Goal: Task Accomplishment & Management: Use online tool/utility

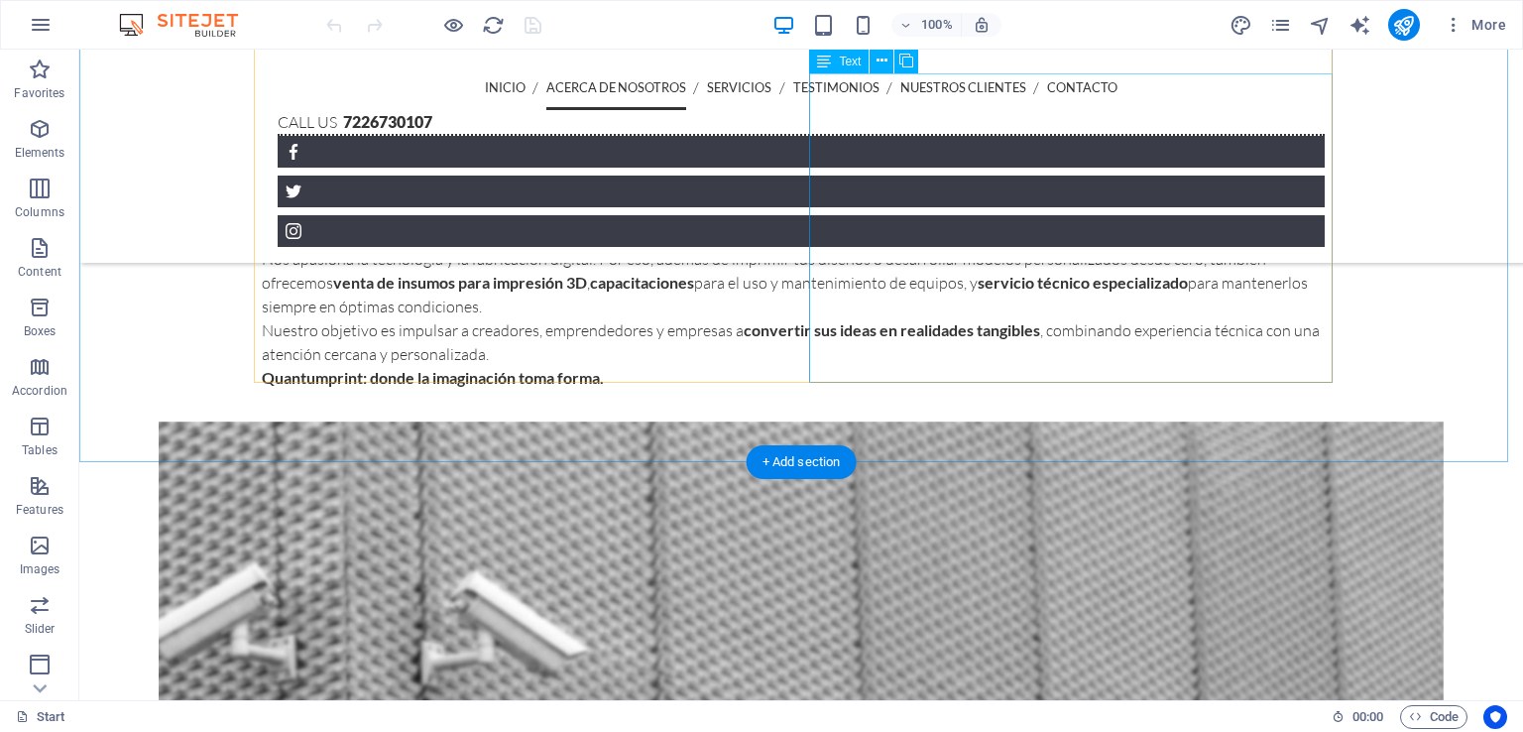
scroll to position [845, 0]
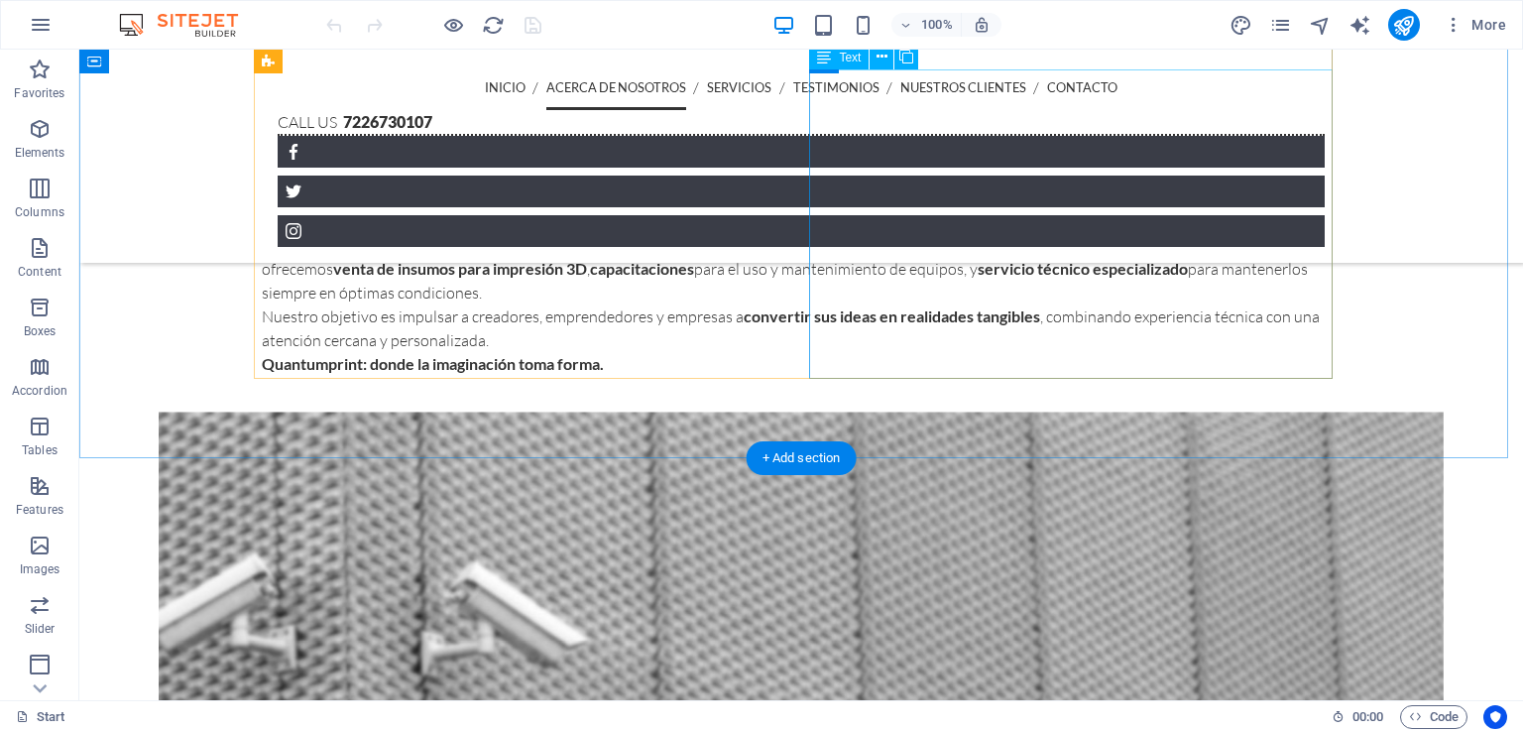
click at [985, 279] on div "En Quantumprint [DEMOGRAPHIC_DATA] que la innovación comienza con una idea. Som…" at bounding box center [801, 280] width 1079 height 190
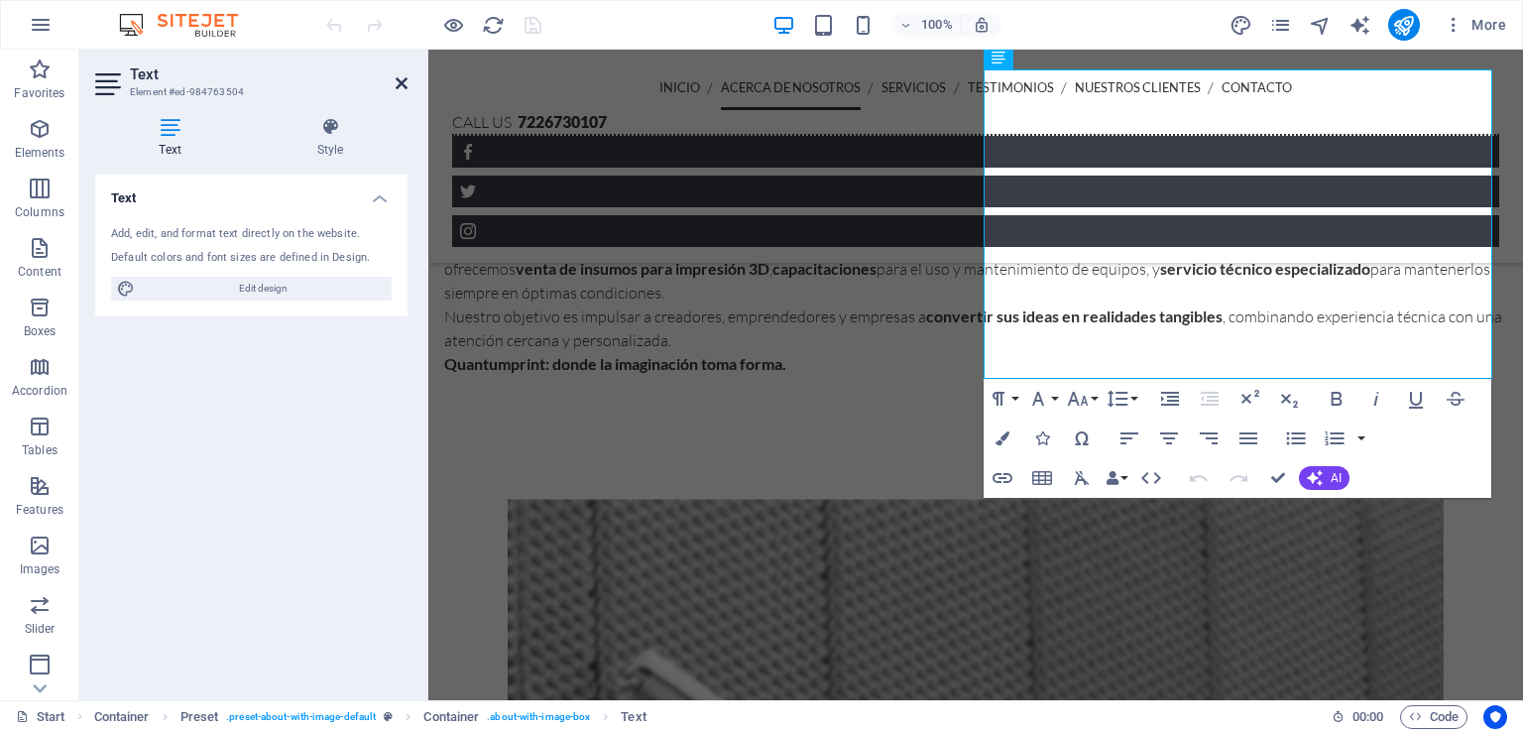
click at [399, 83] on icon at bounding box center [402, 83] width 12 height 16
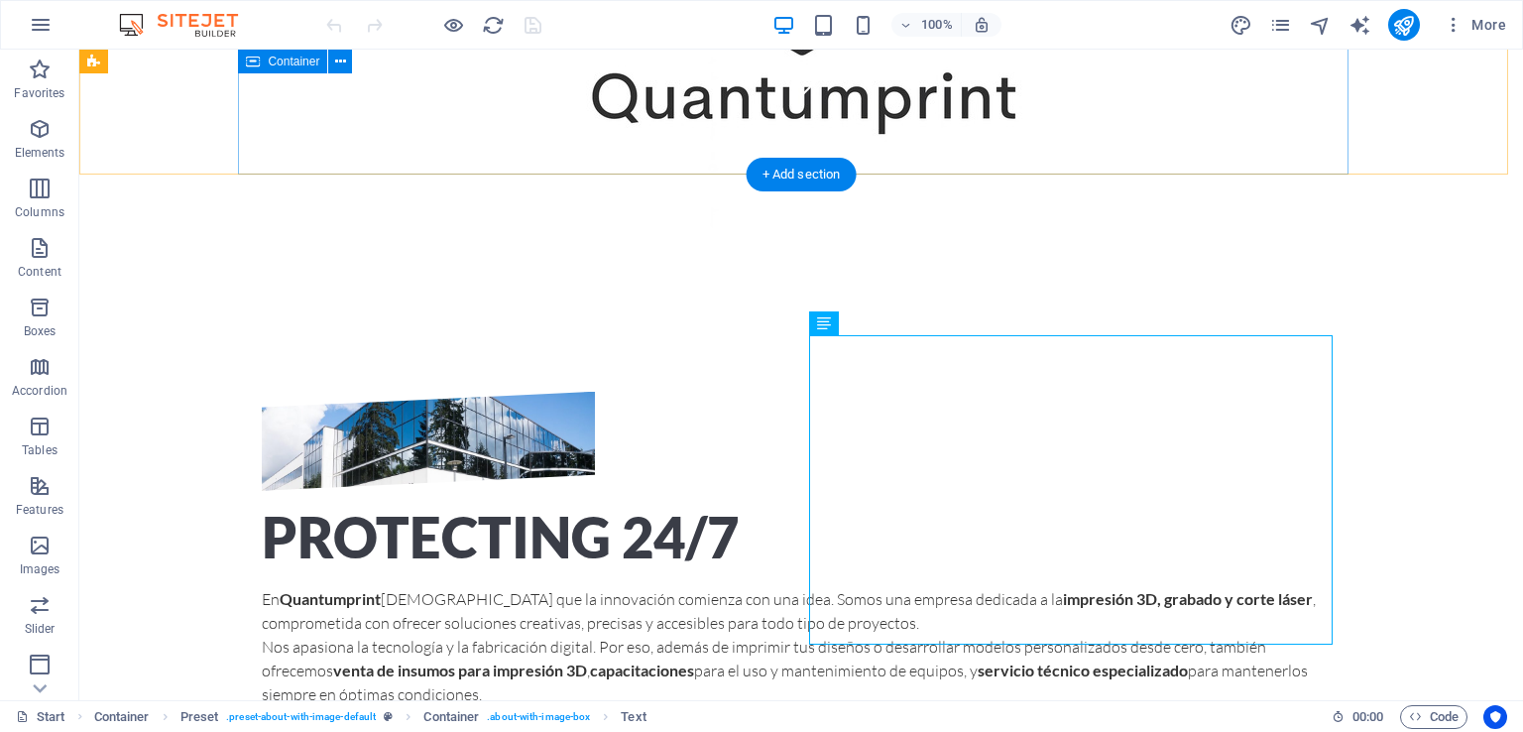
scroll to position [579, 0]
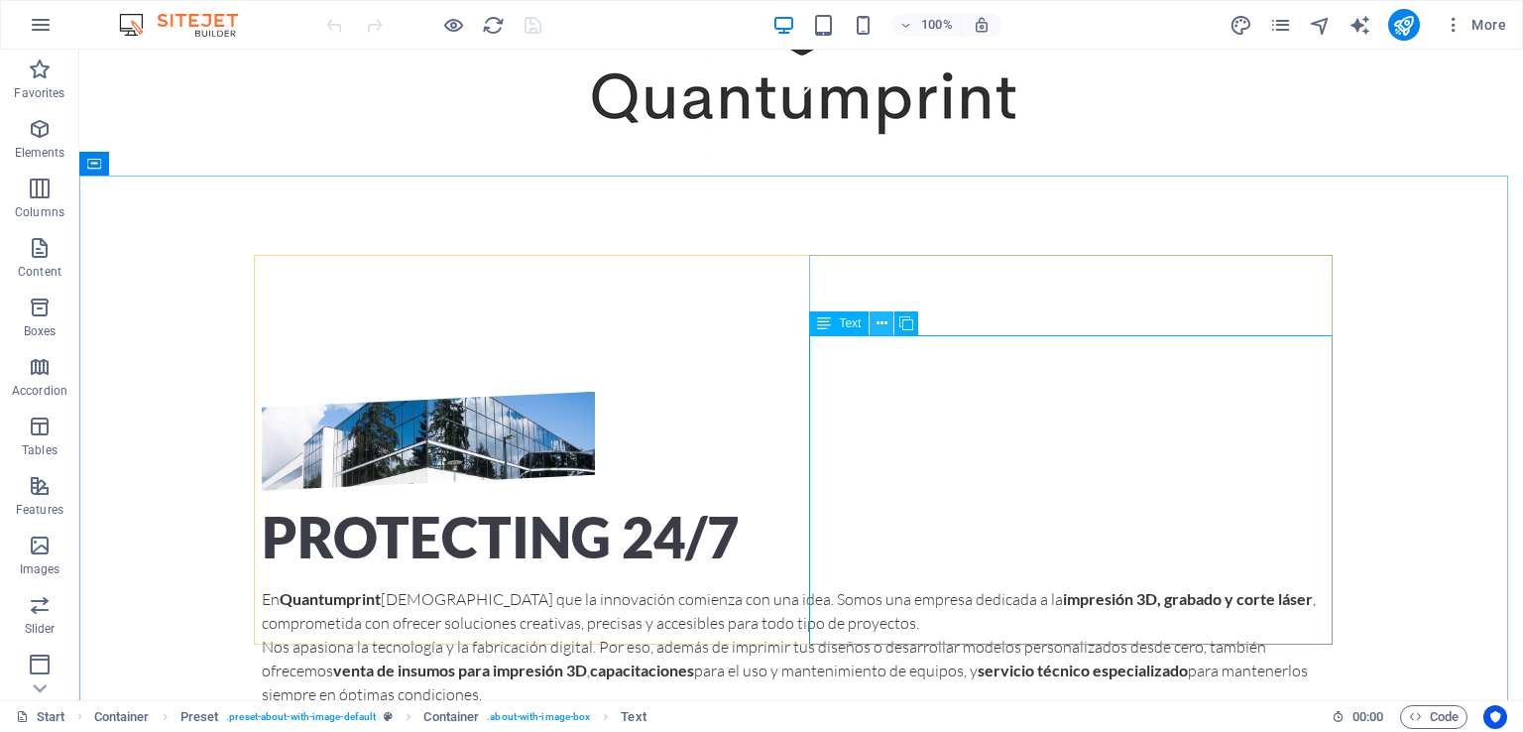
click at [886, 324] on icon at bounding box center [882, 323] width 11 height 21
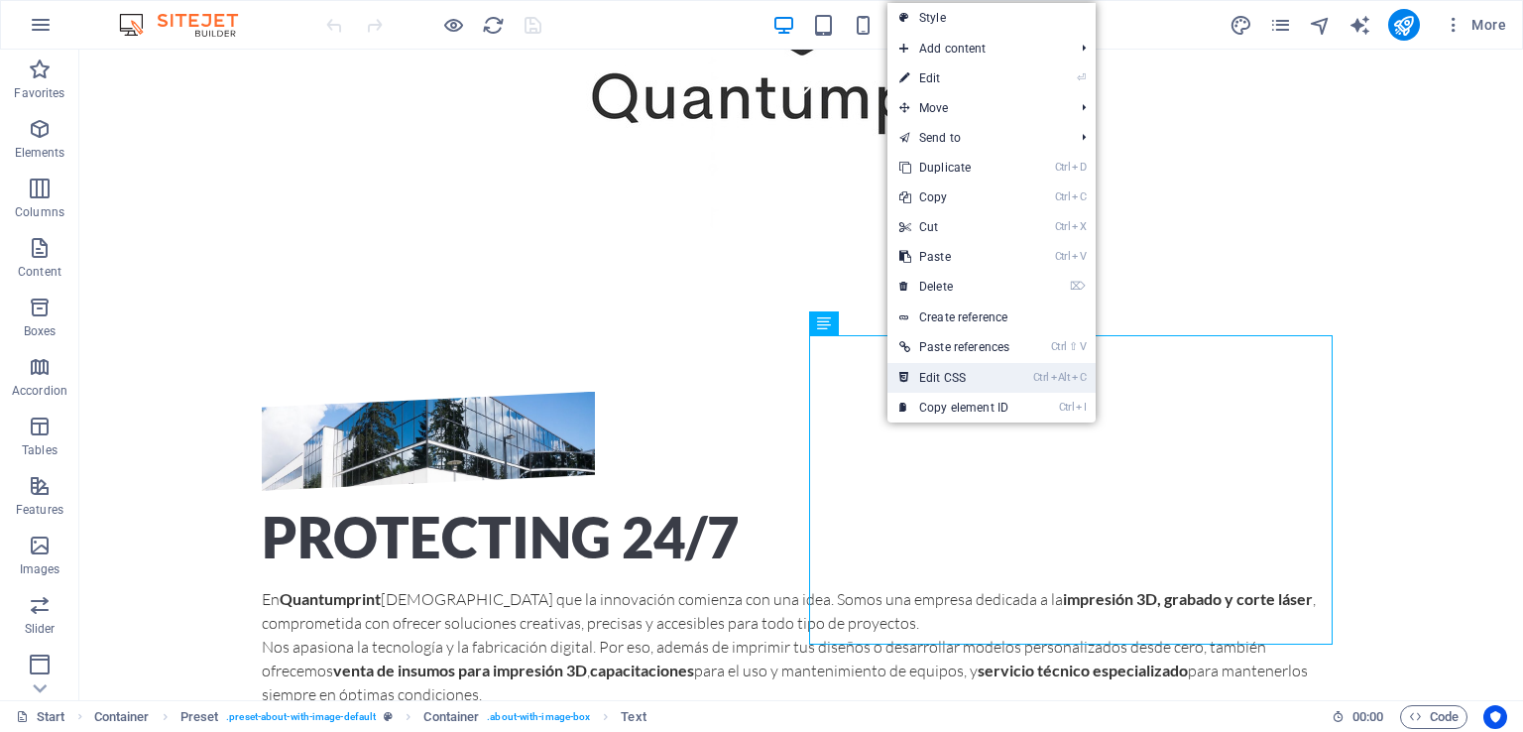
click at [979, 368] on link "Ctrl Alt C Edit CSS" at bounding box center [955, 378] width 134 height 30
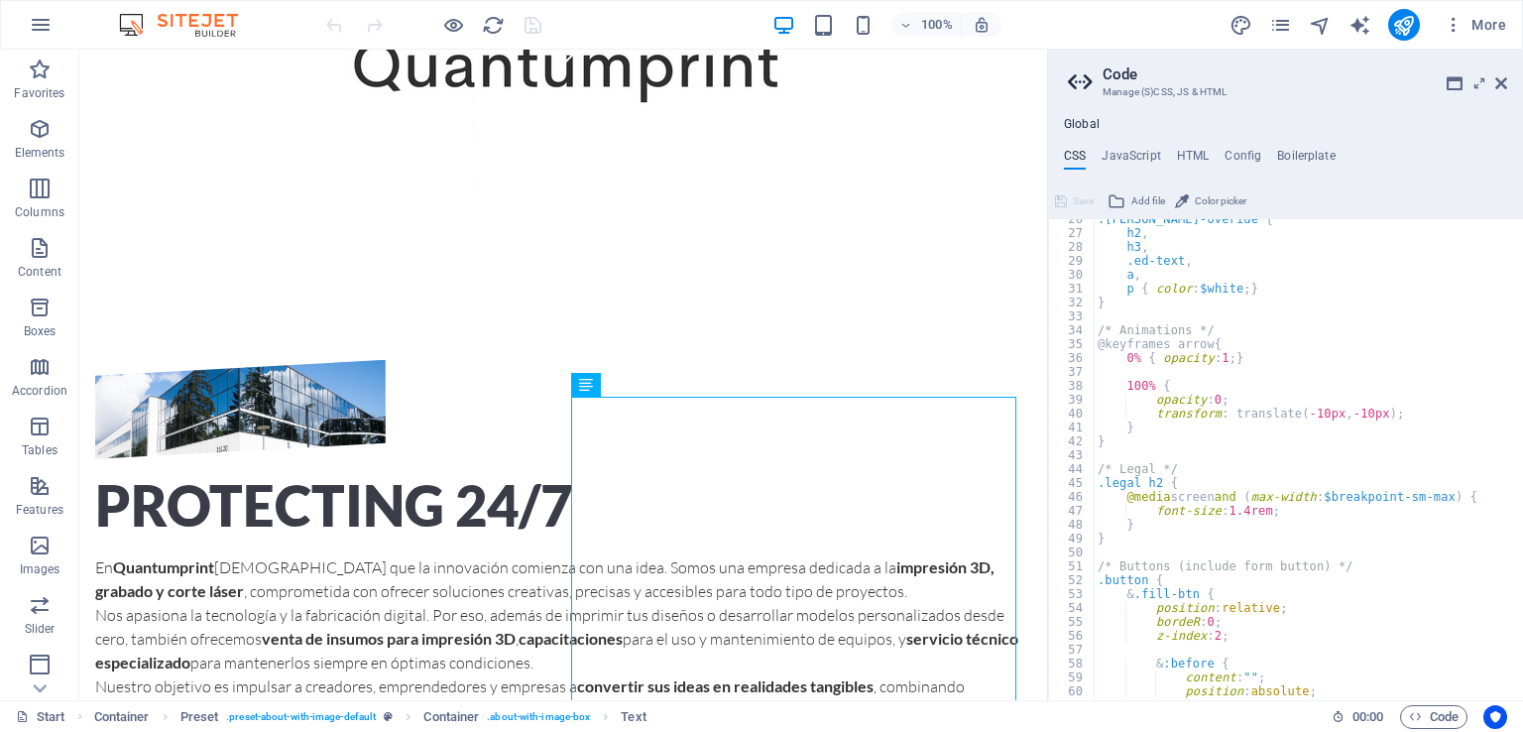
scroll to position [491, 0]
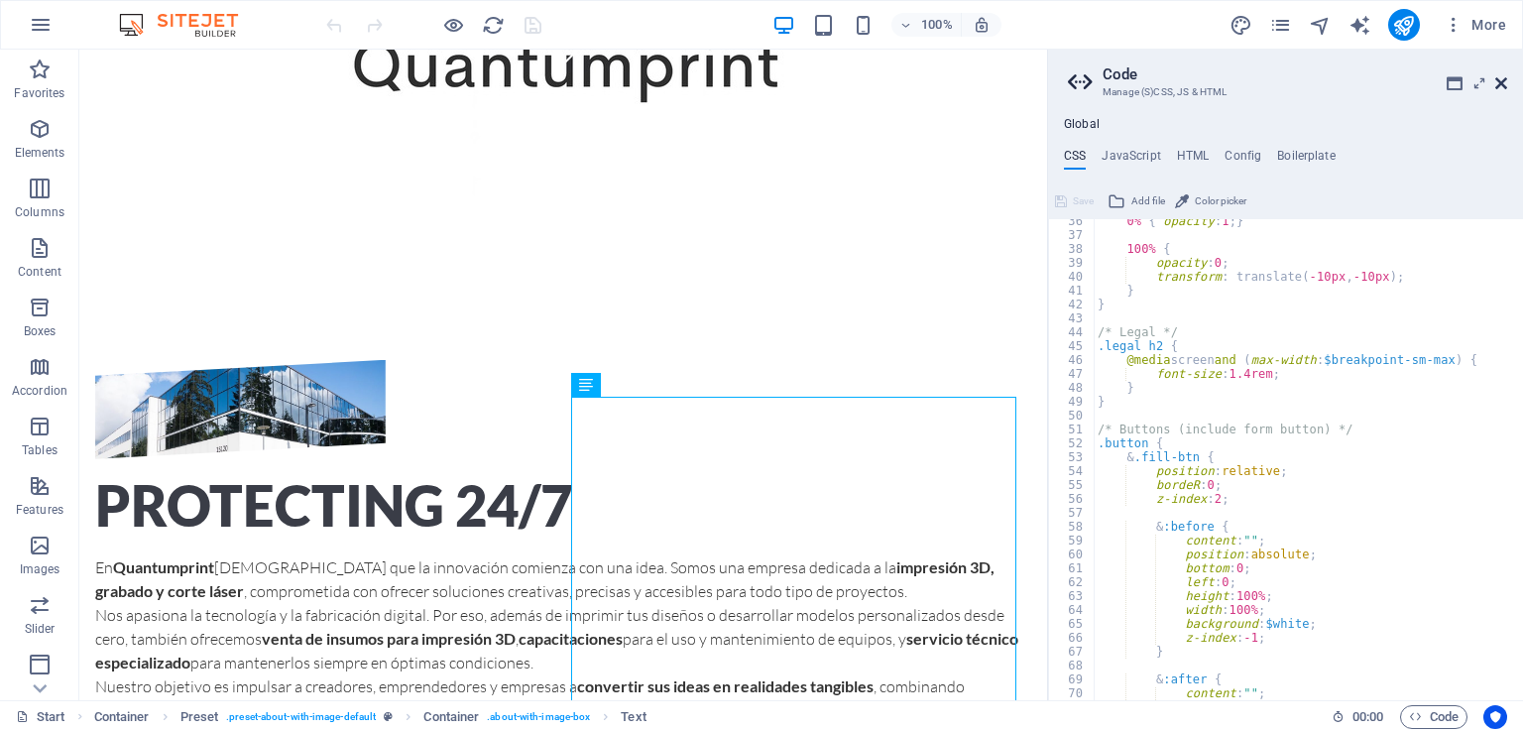
click at [1505, 84] on icon at bounding box center [1502, 83] width 12 height 16
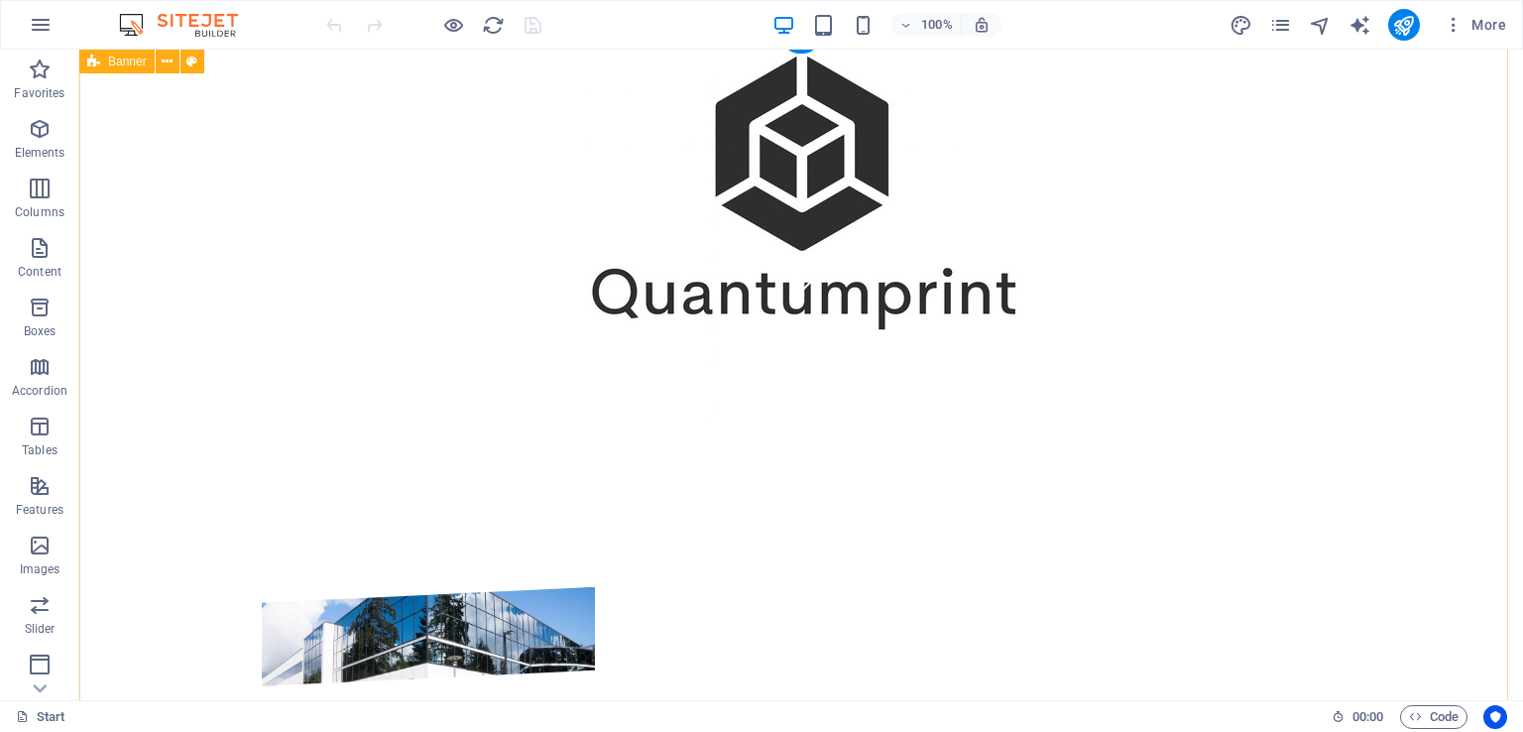
scroll to position [0, 0]
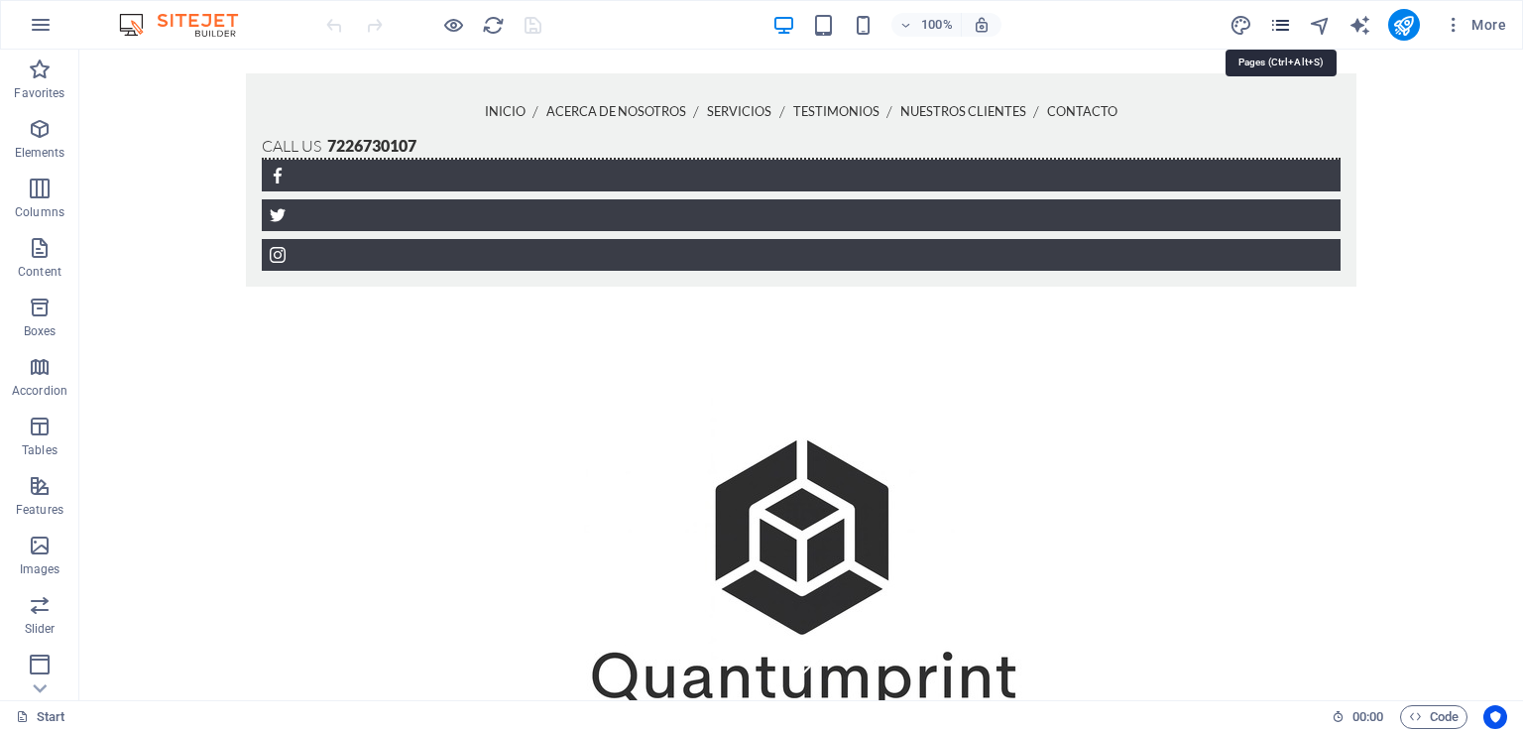
click at [1288, 24] on icon "pages" at bounding box center [1280, 25] width 23 height 23
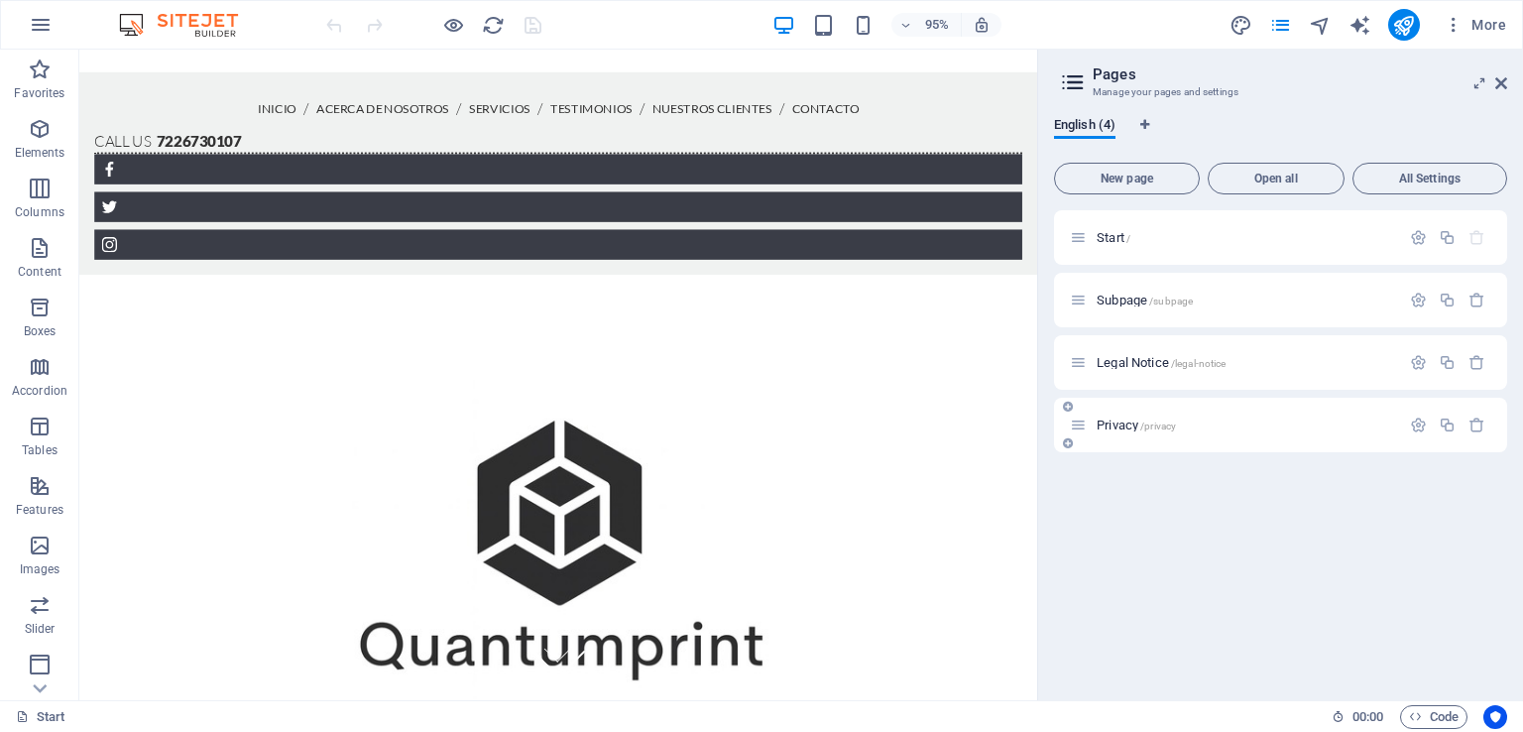
click at [1123, 421] on span "Privacy /privacy" at bounding box center [1136, 425] width 79 height 15
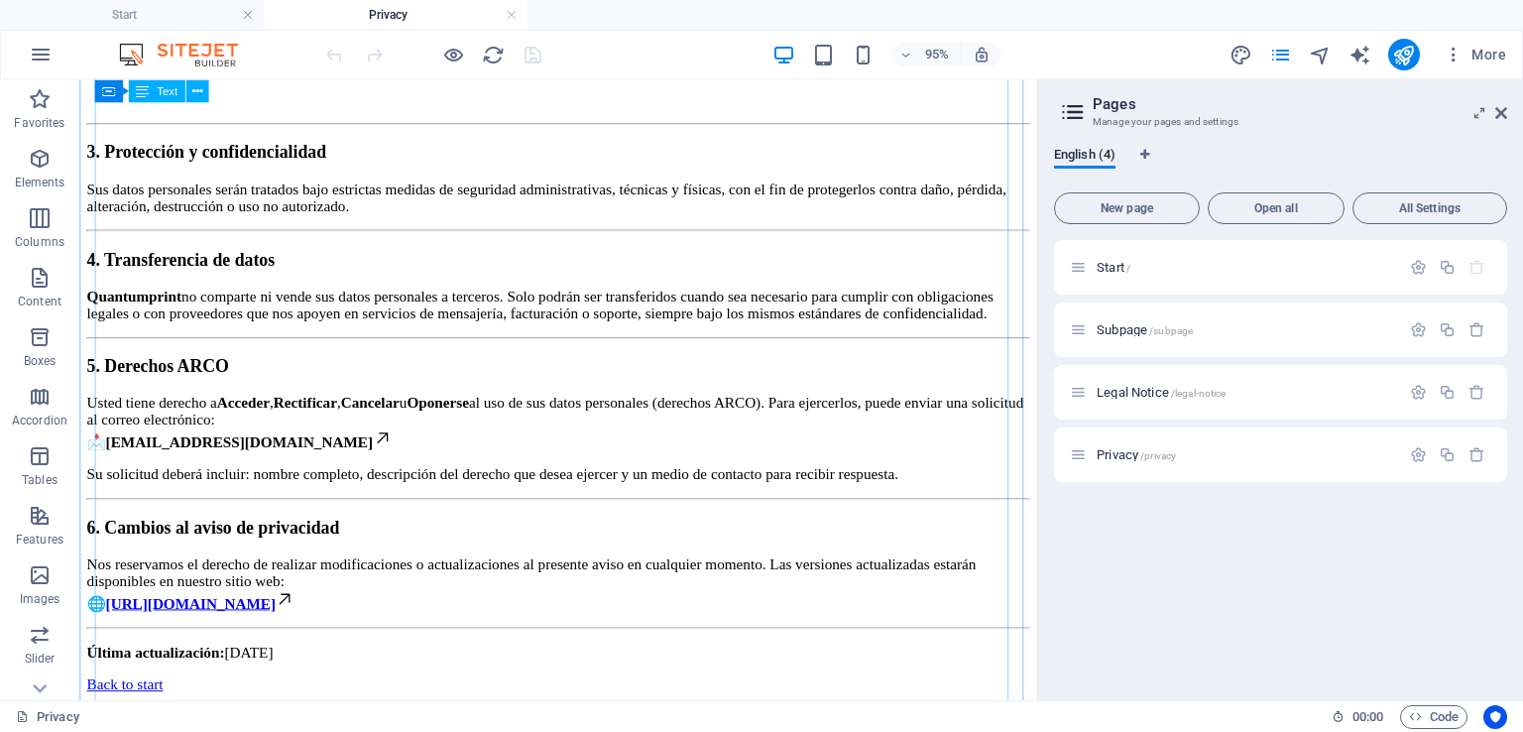
scroll to position [791, 0]
click at [1158, 390] on span "Legal Notice /legal-notice" at bounding box center [1161, 392] width 129 height 15
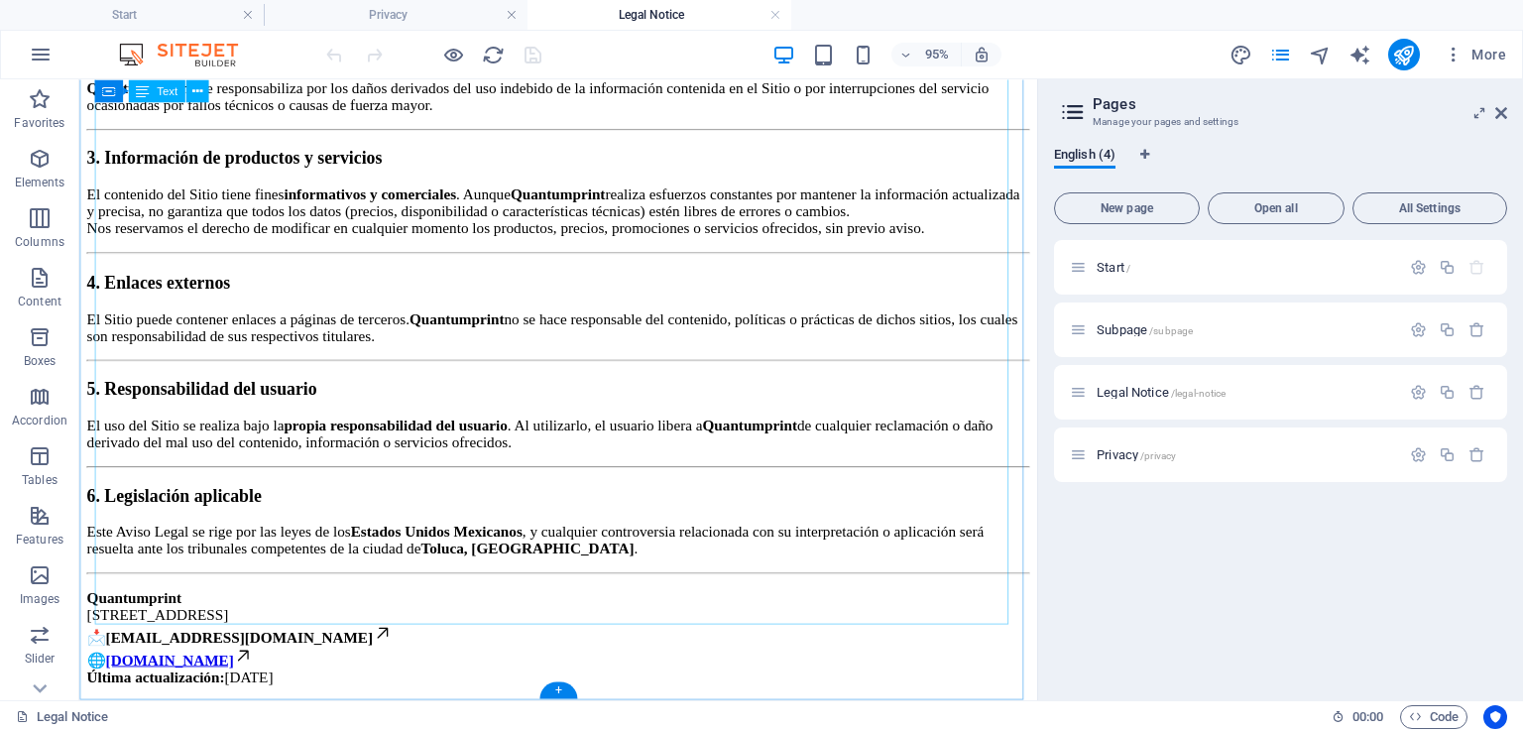
scroll to position [0, 0]
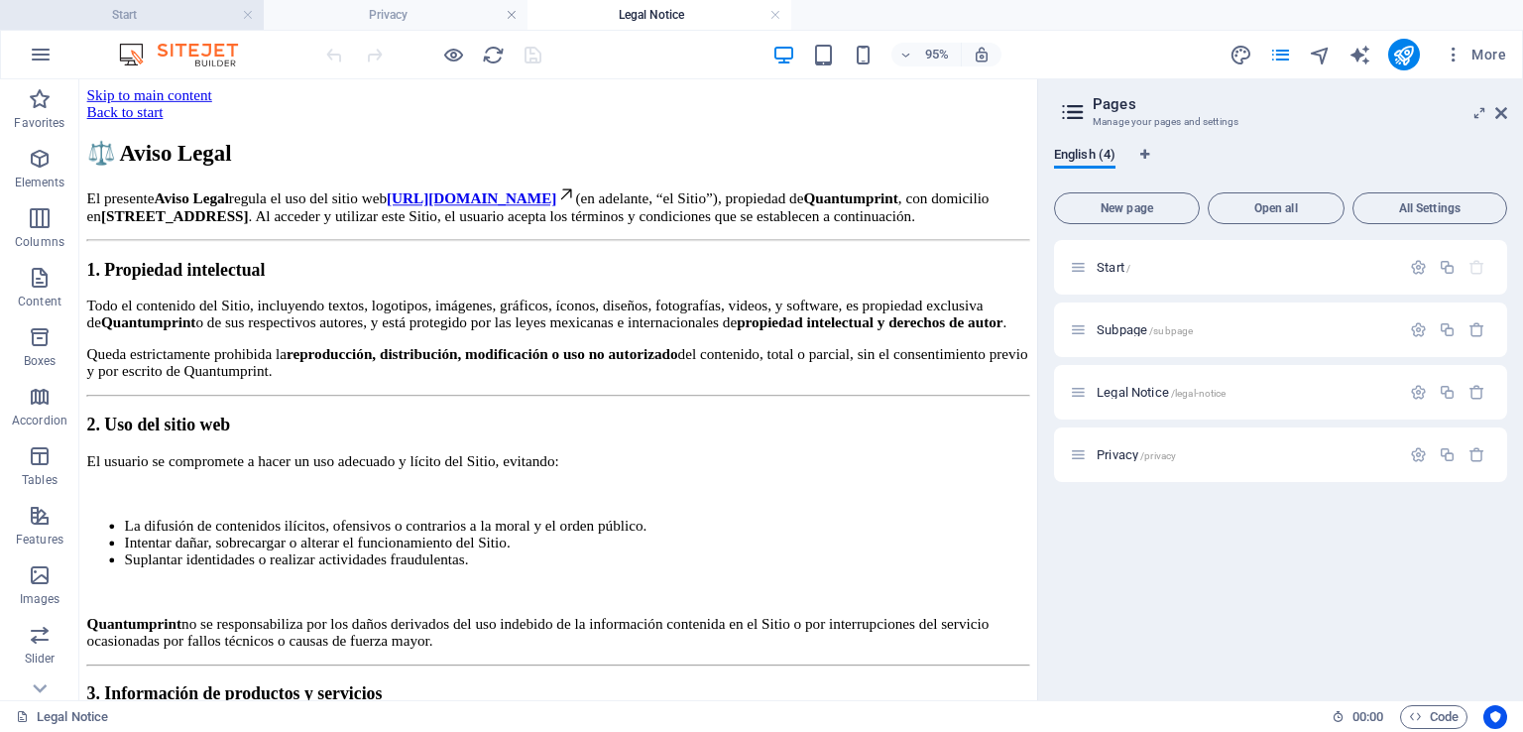
click at [210, 21] on h4 "Start" at bounding box center [132, 15] width 264 height 22
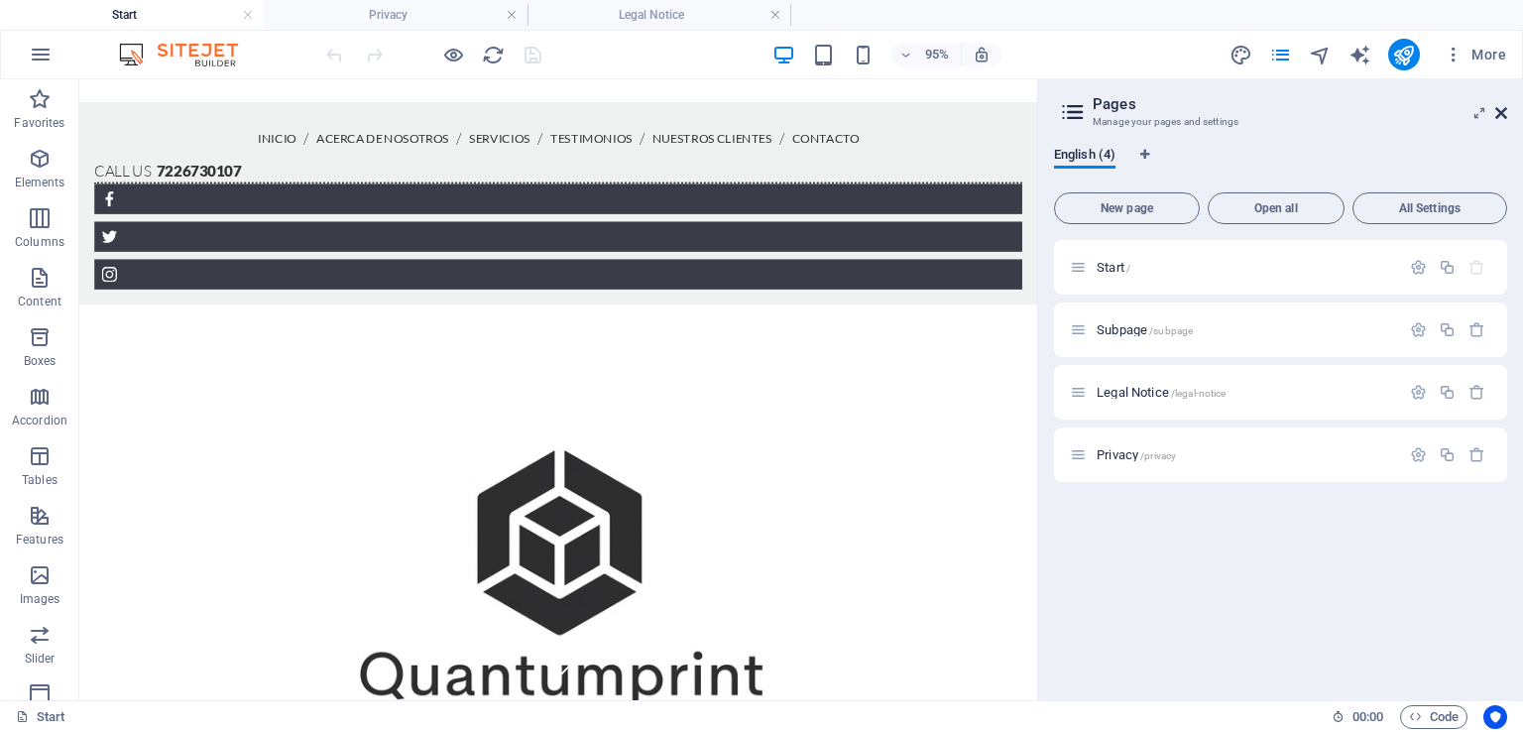
click at [1502, 115] on icon at bounding box center [1502, 113] width 12 height 16
